Goal: Information Seeking & Learning: Learn about a topic

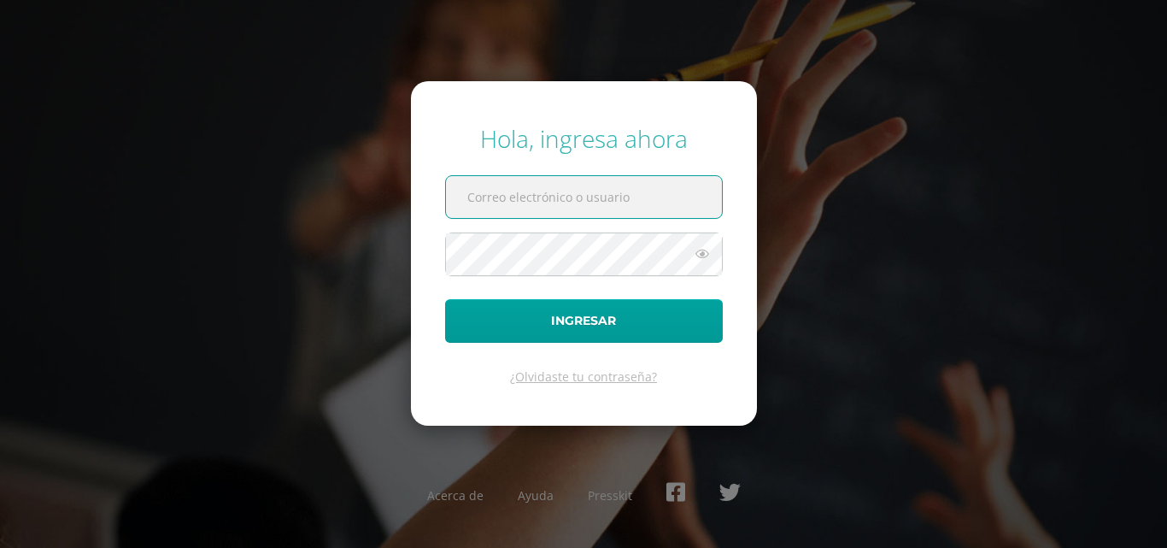
paste input "[EMAIL_ADDRESS][DOMAIN_NAME]"
type input "[EMAIL_ADDRESS][DOMAIN_NAME]"
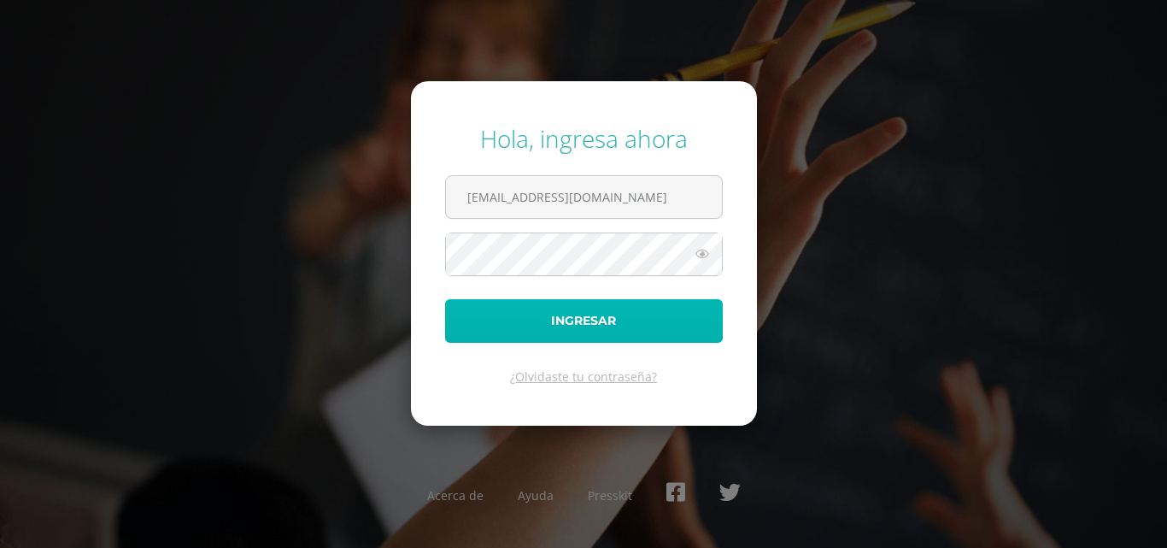
click at [582, 336] on button "Ingresar" at bounding box center [584, 321] width 278 height 44
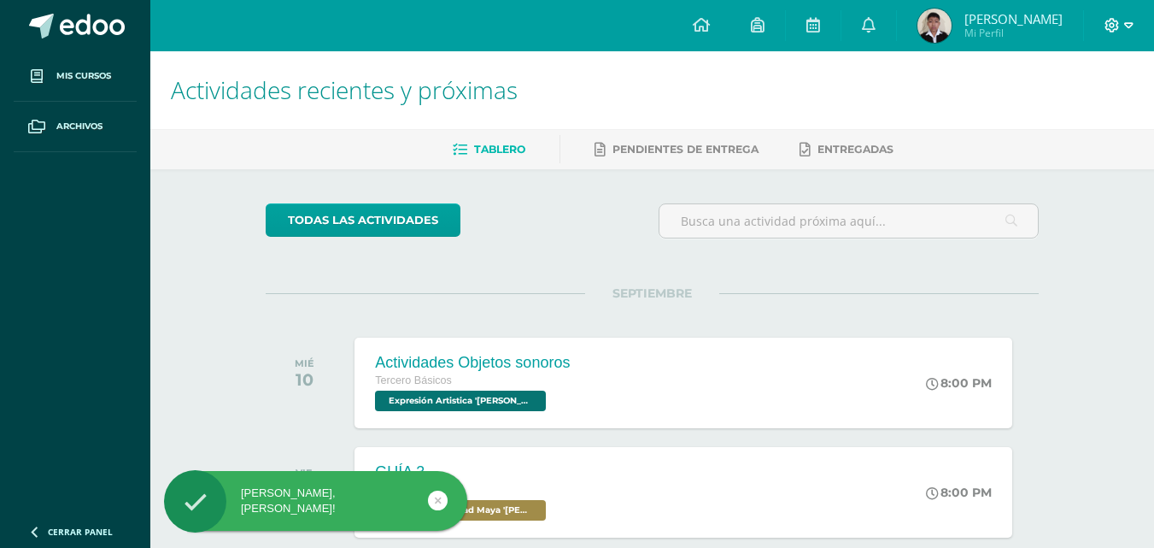
click at [1109, 28] on icon at bounding box center [1112, 25] width 15 height 15
click at [1109, 98] on span "Configuración" at bounding box center [1076, 92] width 79 height 16
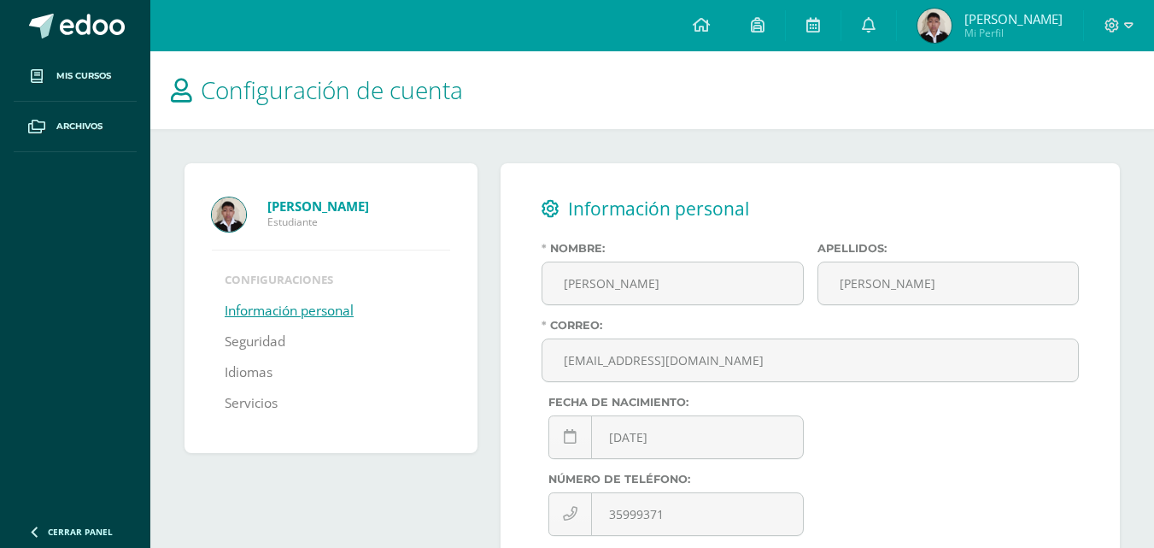
click at [299, 314] on link "Información personal" at bounding box center [289, 311] width 129 height 31
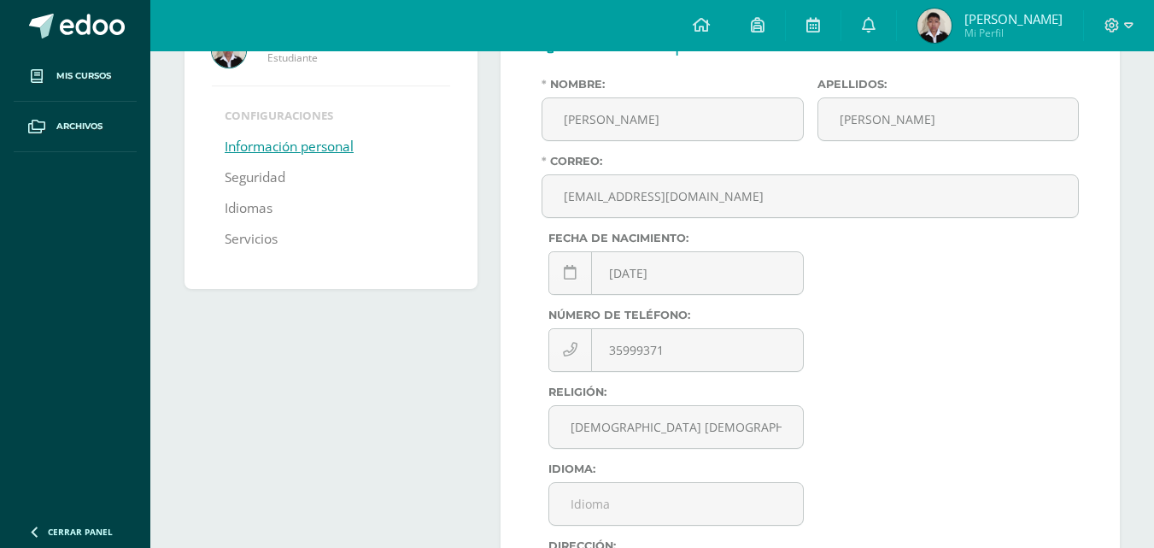
scroll to position [171, 0]
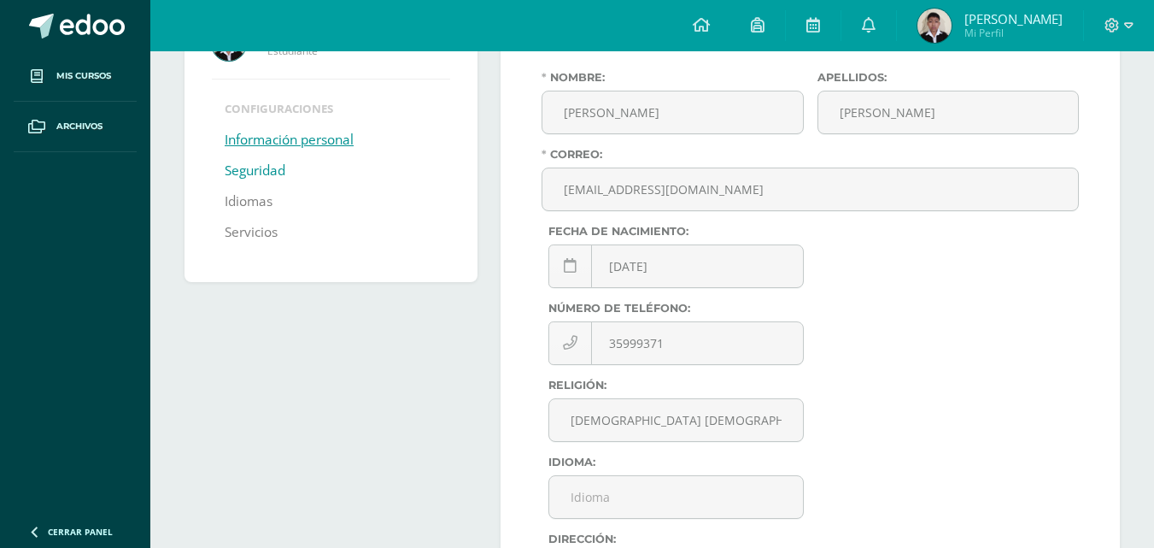
click at [258, 170] on link "Seguridad" at bounding box center [255, 171] width 61 height 31
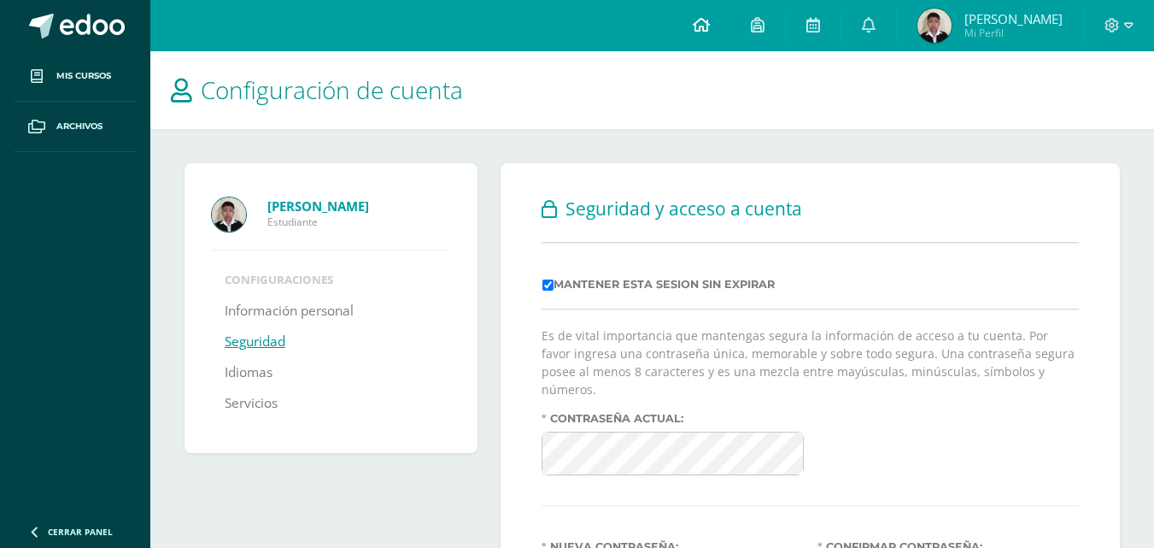
click at [710, 26] on icon at bounding box center [701, 24] width 17 height 15
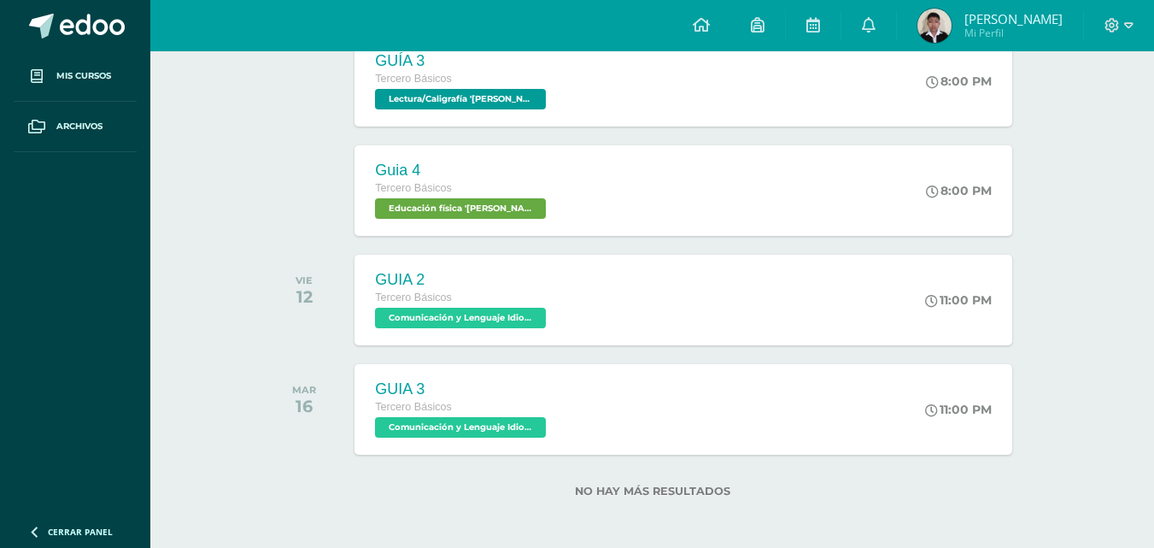
scroll to position [743, 0]
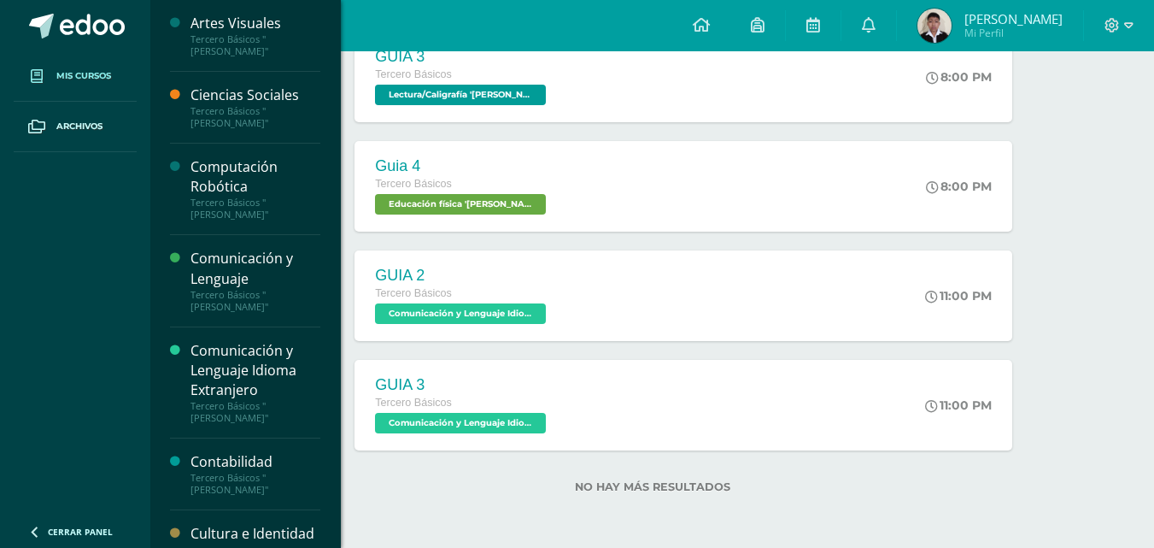
click at [133, 74] on link "Mis cursos" at bounding box center [75, 76] width 123 height 50
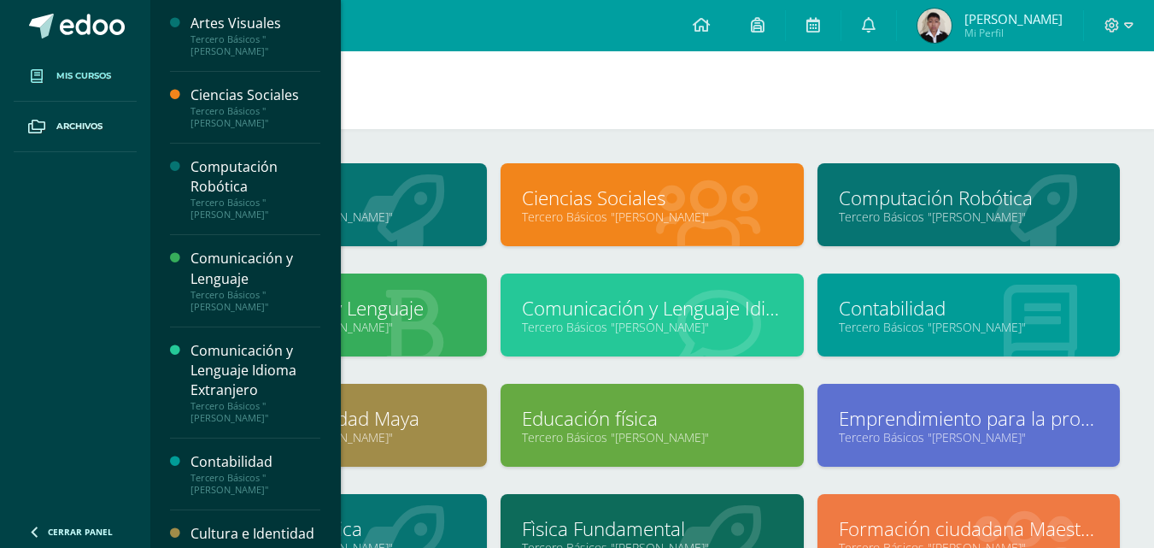
click at [769, 120] on h1 "Mis cursos" at bounding box center [652, 90] width 963 height 78
click at [1032, 228] on icon at bounding box center [1036, 216] width 84 height 84
click at [993, 205] on link "Computación Robótica" at bounding box center [969, 198] width 260 height 26
click at [514, 82] on h1 "Mis cursos" at bounding box center [652, 90] width 963 height 78
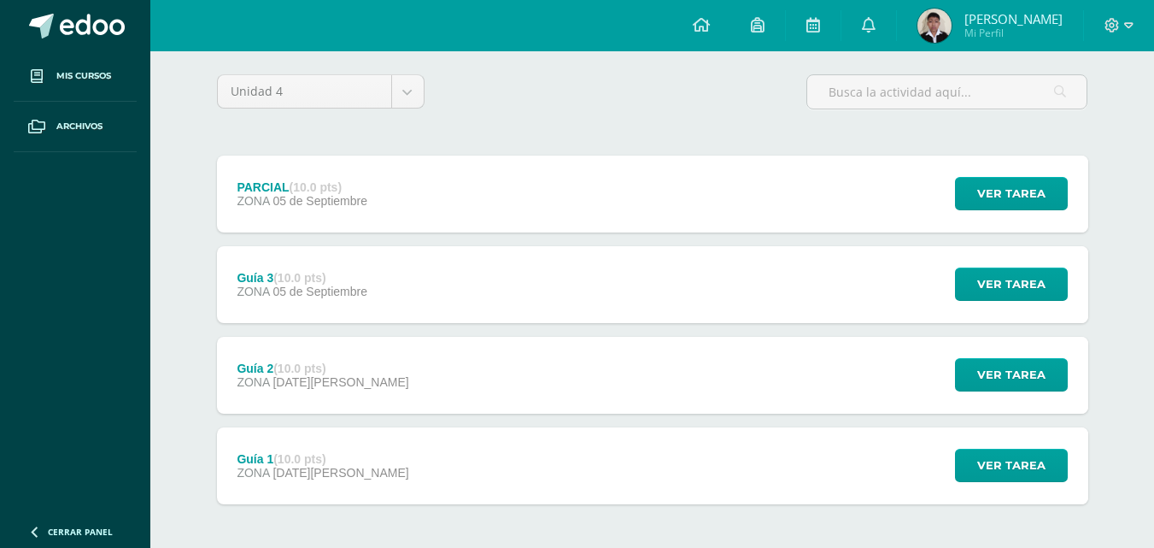
scroll to position [171, 0]
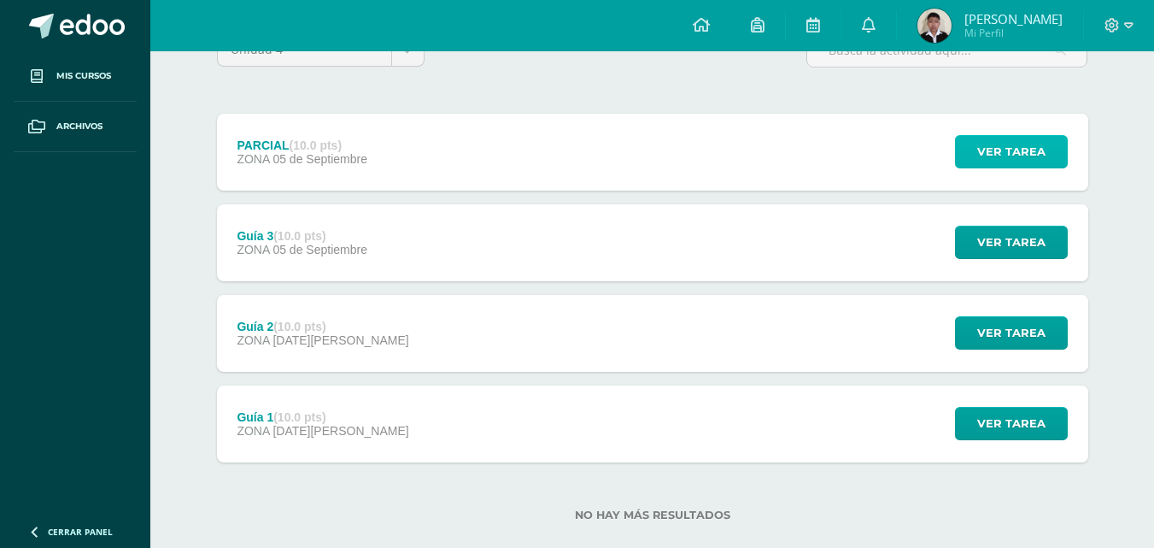
click at [994, 155] on span "Ver tarea" at bounding box center [1012, 152] width 68 height 32
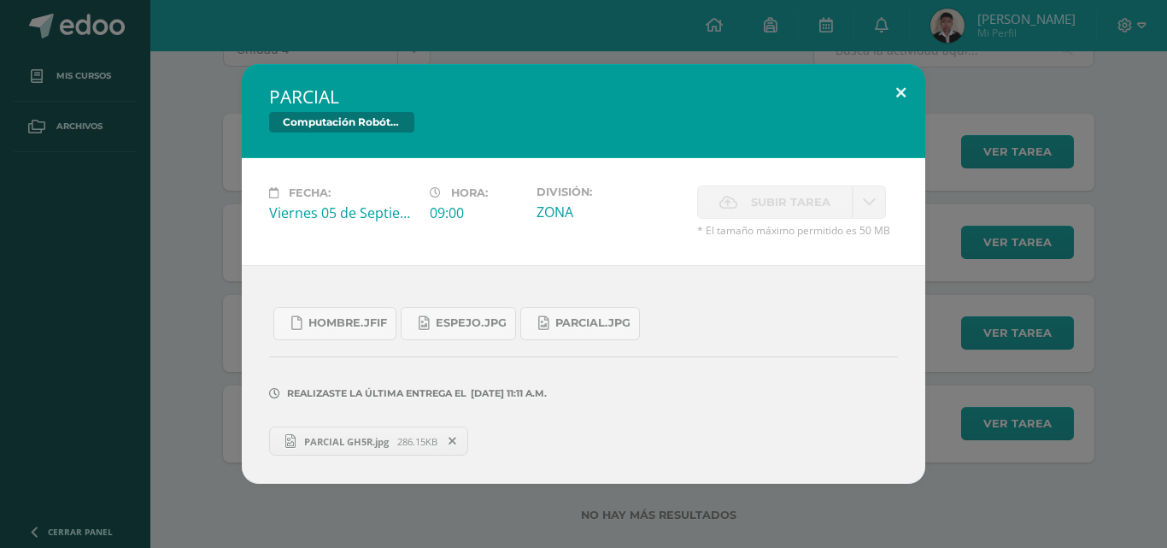
click at [913, 90] on button at bounding box center [901, 93] width 49 height 58
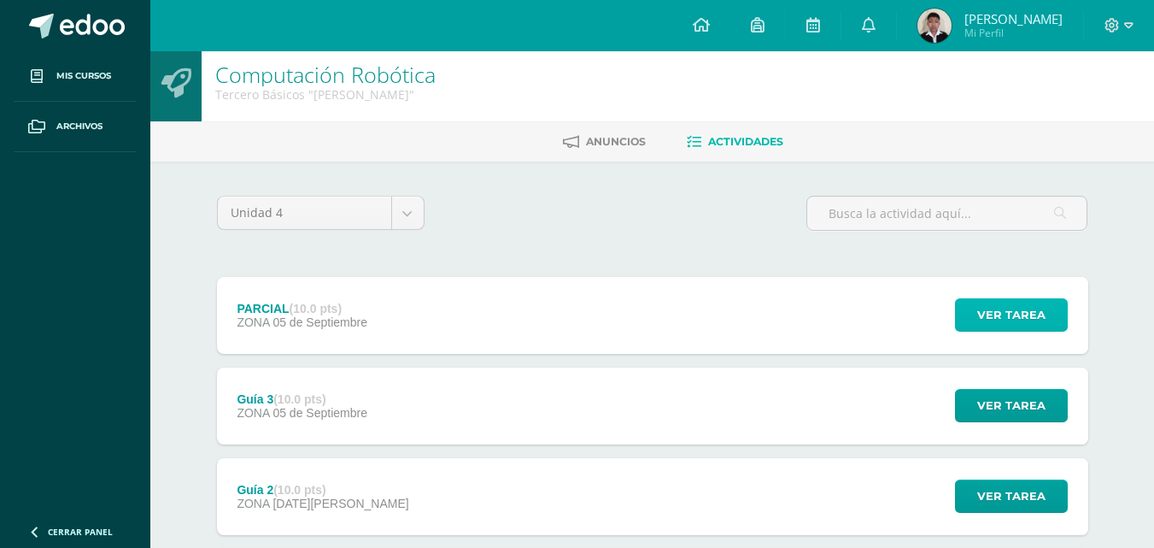
scroll to position [0, 0]
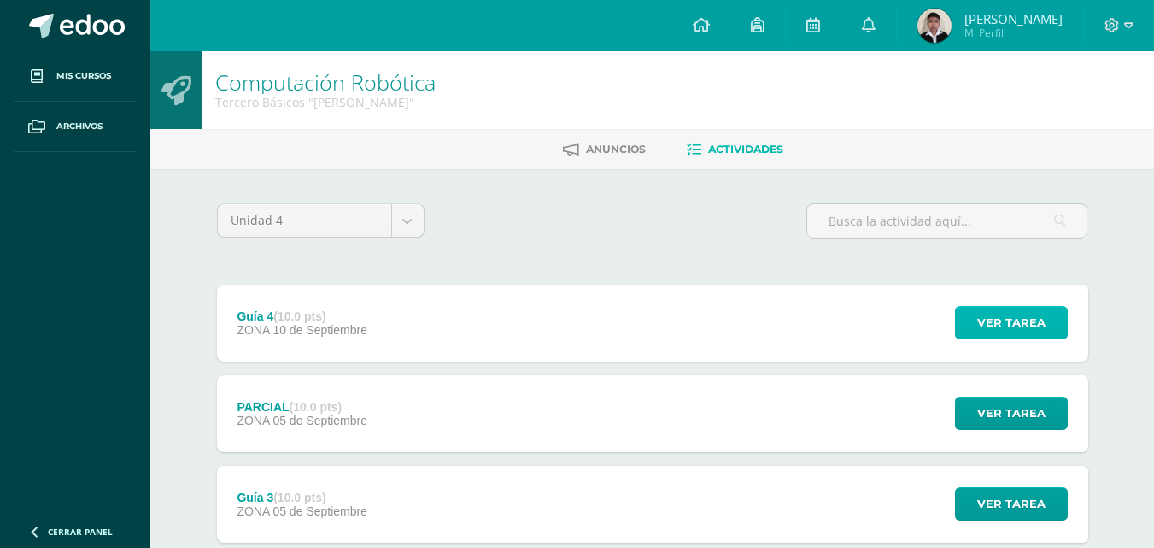
click at [974, 328] on button "Ver tarea" at bounding box center [1011, 322] width 113 height 33
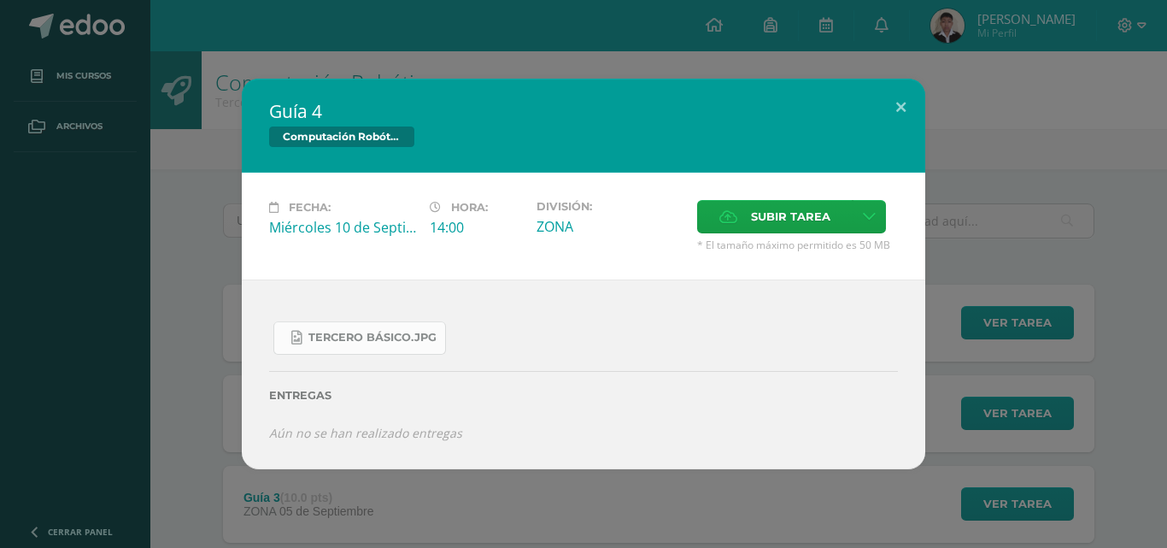
click at [427, 348] on link "Tercero Básico.jpg" at bounding box center [359, 337] width 173 height 33
click at [1116, 37] on div "Guía 4 Computación Robótica Fecha: Miércoles 10 de Septiembre Hora: 14:00 Divis…" at bounding box center [583, 274] width 1167 height 548
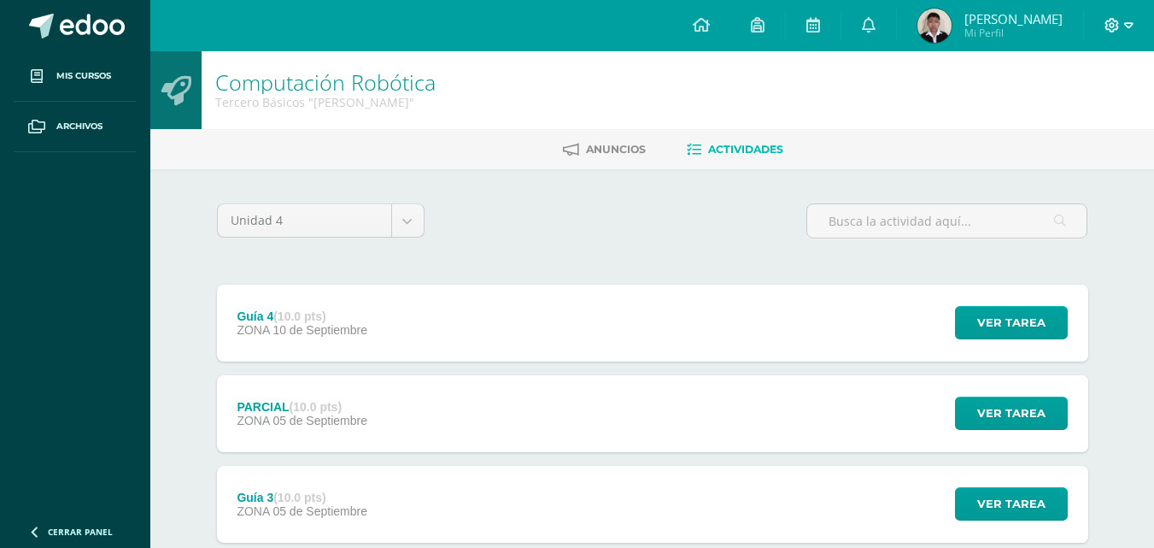
click at [1121, 26] on span at bounding box center [1119, 25] width 29 height 19
click at [1084, 109] on span "Cerrar sesión" at bounding box center [1075, 117] width 77 height 16
